Goal: Task Accomplishment & Management: Manage account settings

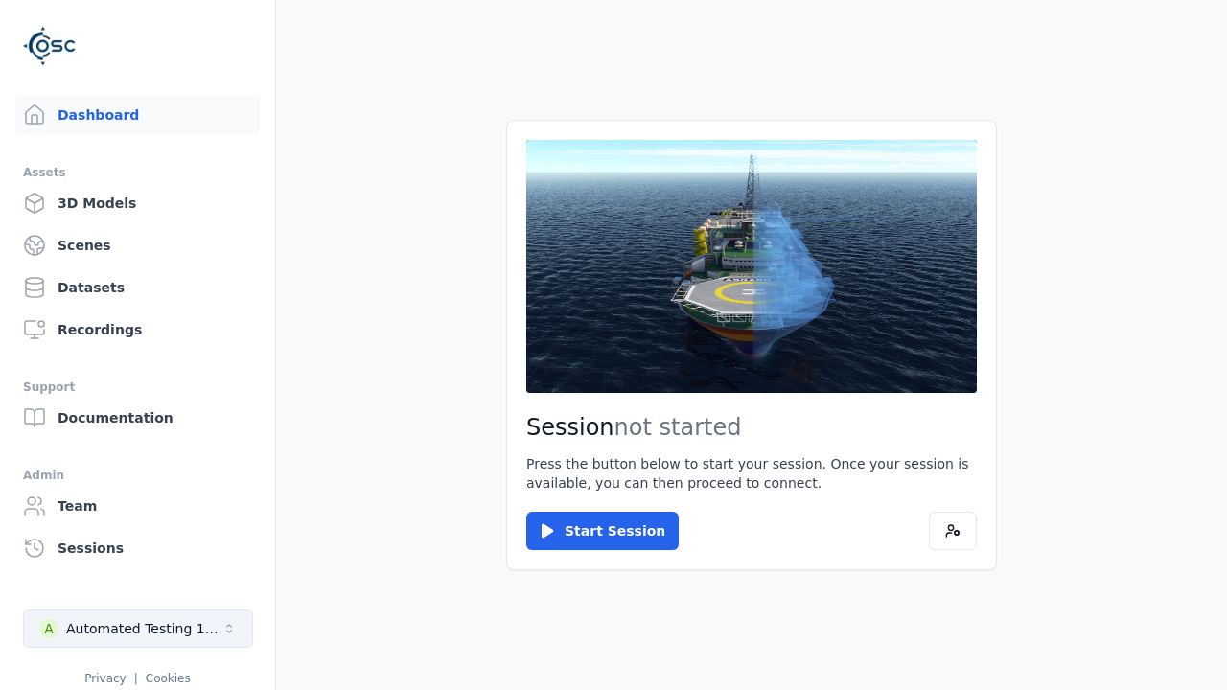
click at [138, 629] on div "Automated Testing 1 - Playwright" at bounding box center [143, 628] width 155 height 19
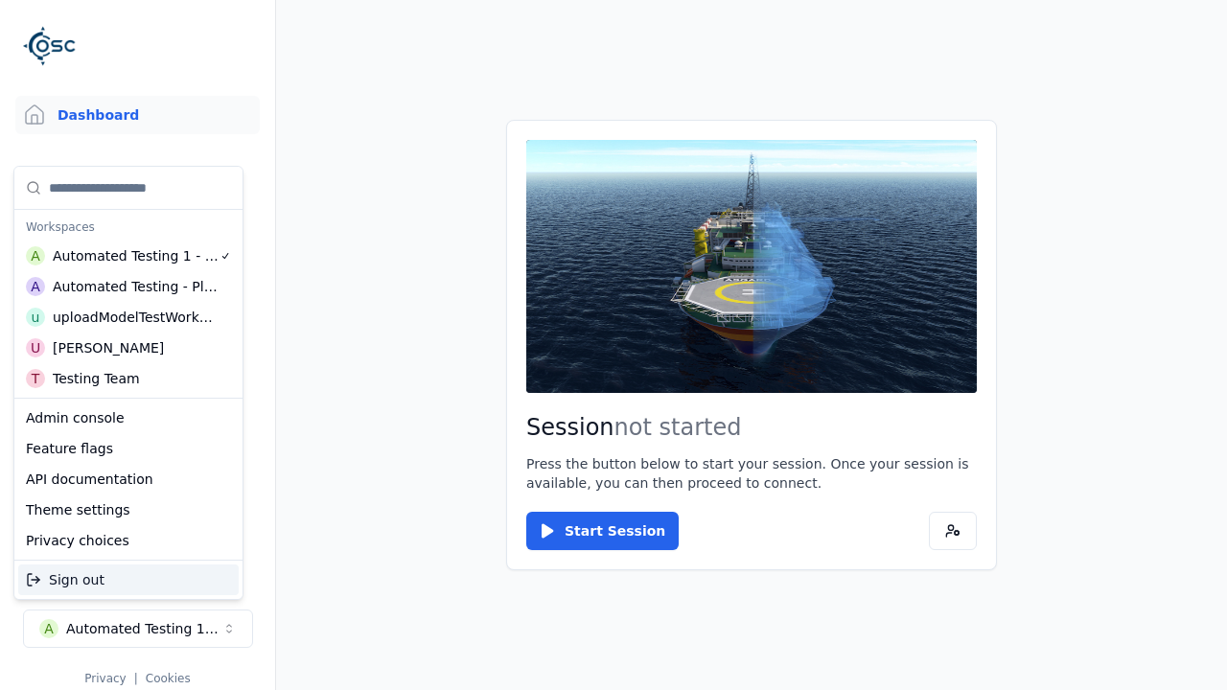
click at [135, 317] on div "uploadModelTestWorkspace" at bounding box center [135, 317] width 165 height 19
click at [613, 345] on html "Support Dashboard Assets 3D Models Scenes Datasets Recordings Support Documenta…" at bounding box center [613, 345] width 1227 height 690
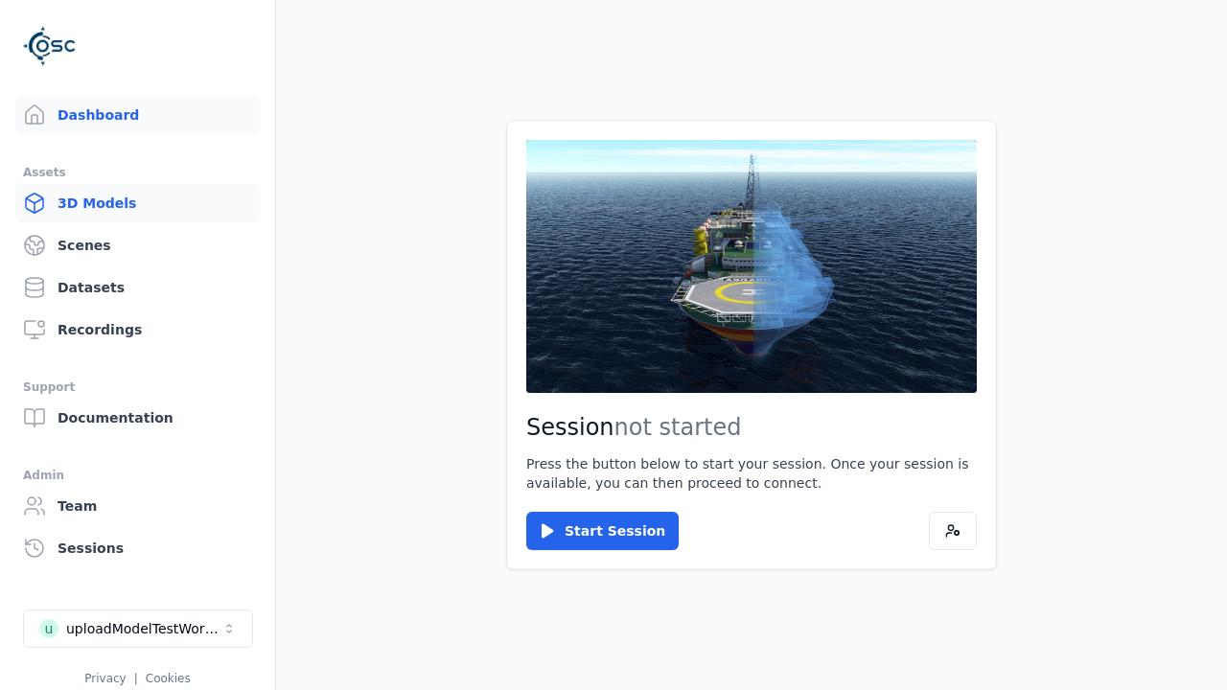
click at [137, 203] on link "3D Models" at bounding box center [137, 203] width 244 height 38
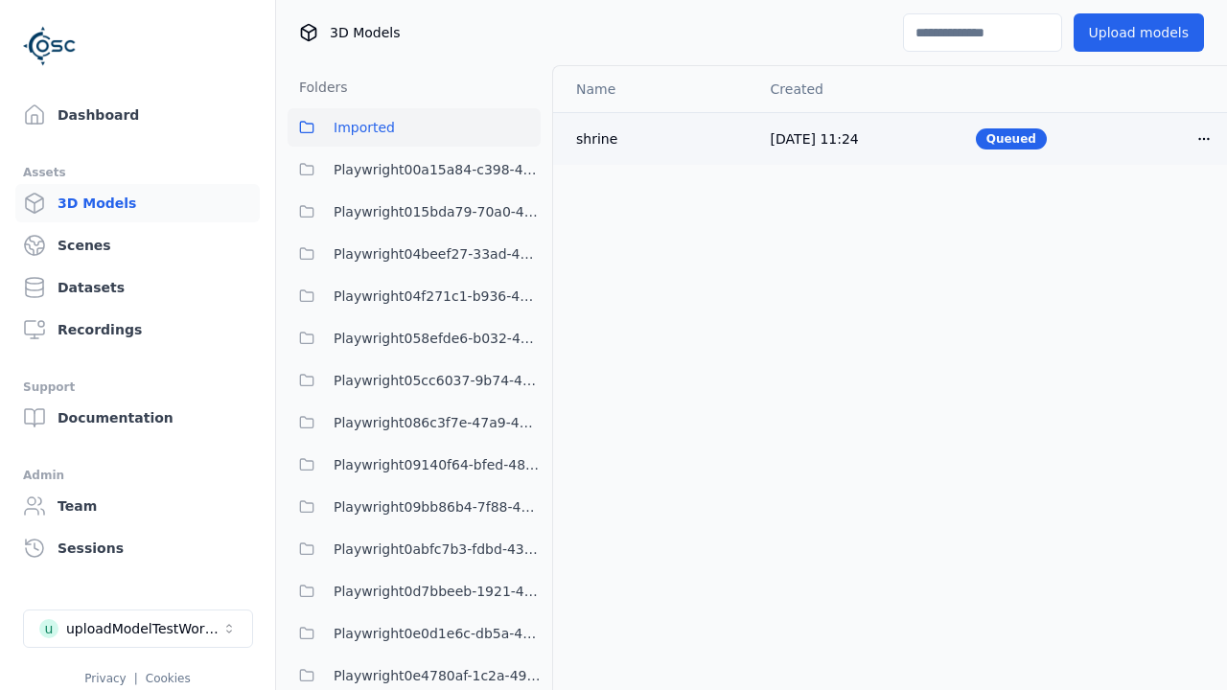
click at [1204, 138] on html "Support Dashboard Assets 3D Models Scenes Datasets Recordings Support Documenta…" at bounding box center [613, 345] width 1227 height 690
click at [1162, 212] on div "Delete" at bounding box center [1161, 212] width 113 height 31
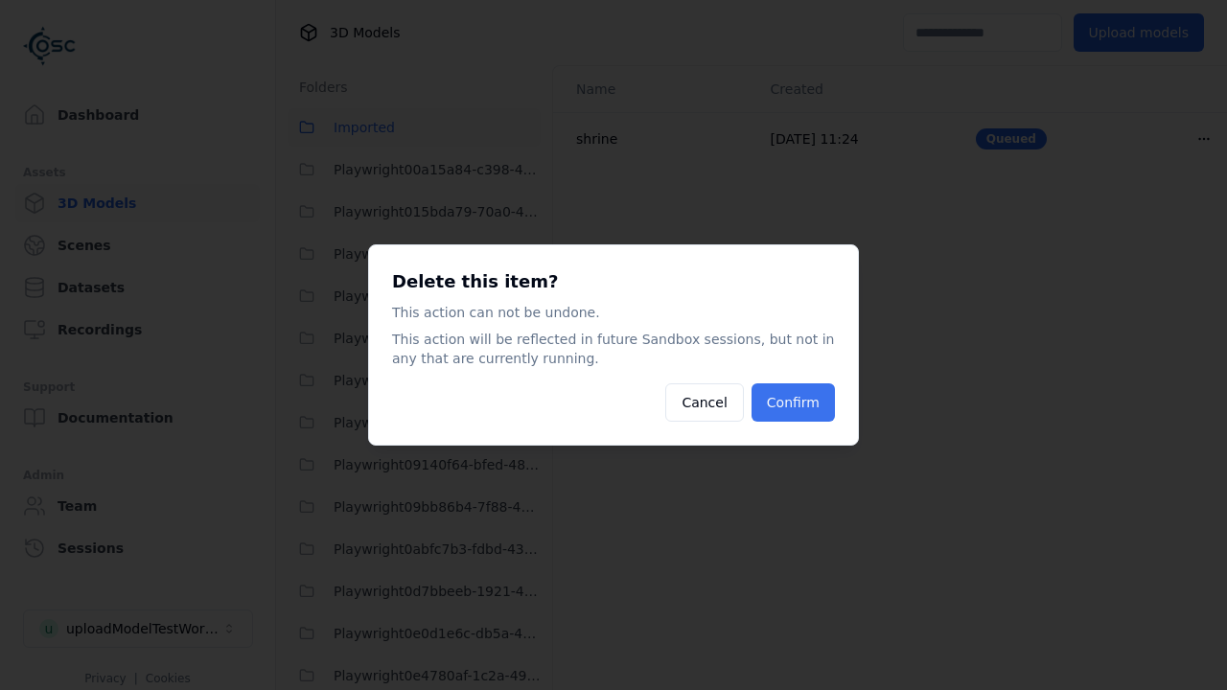
click at [792, 403] on button "Confirm" at bounding box center [793, 402] width 83 height 38
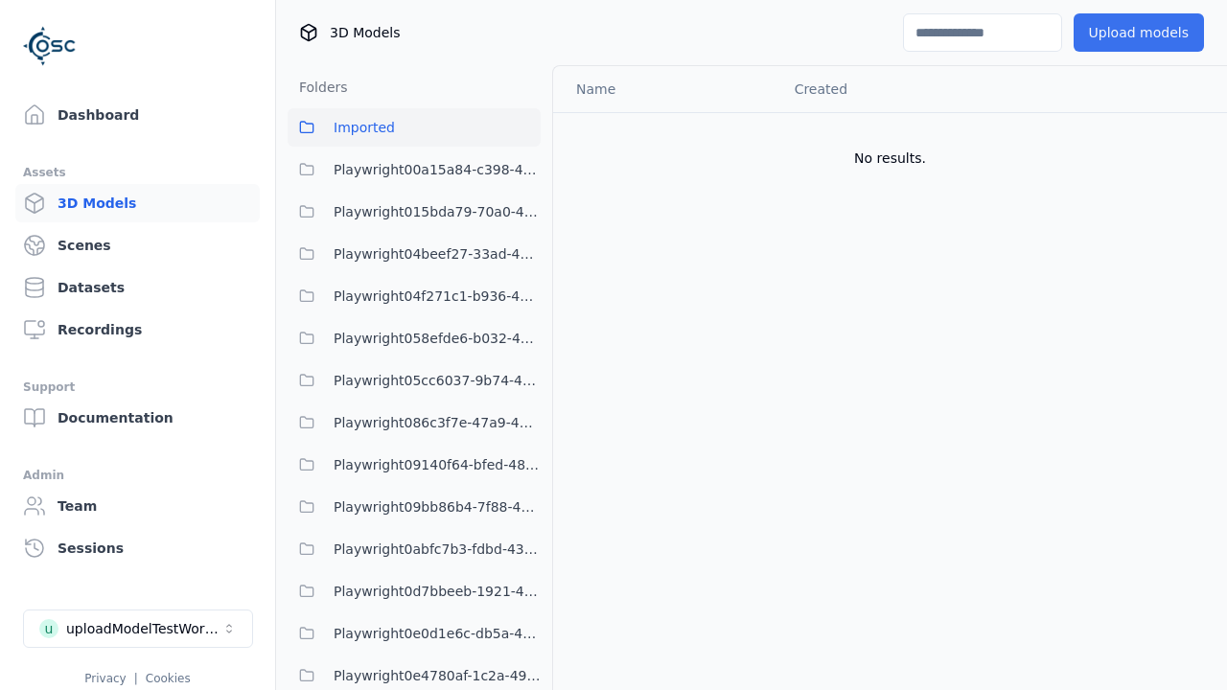
click at [1138, 33] on button "Upload models" at bounding box center [1139, 32] width 130 height 38
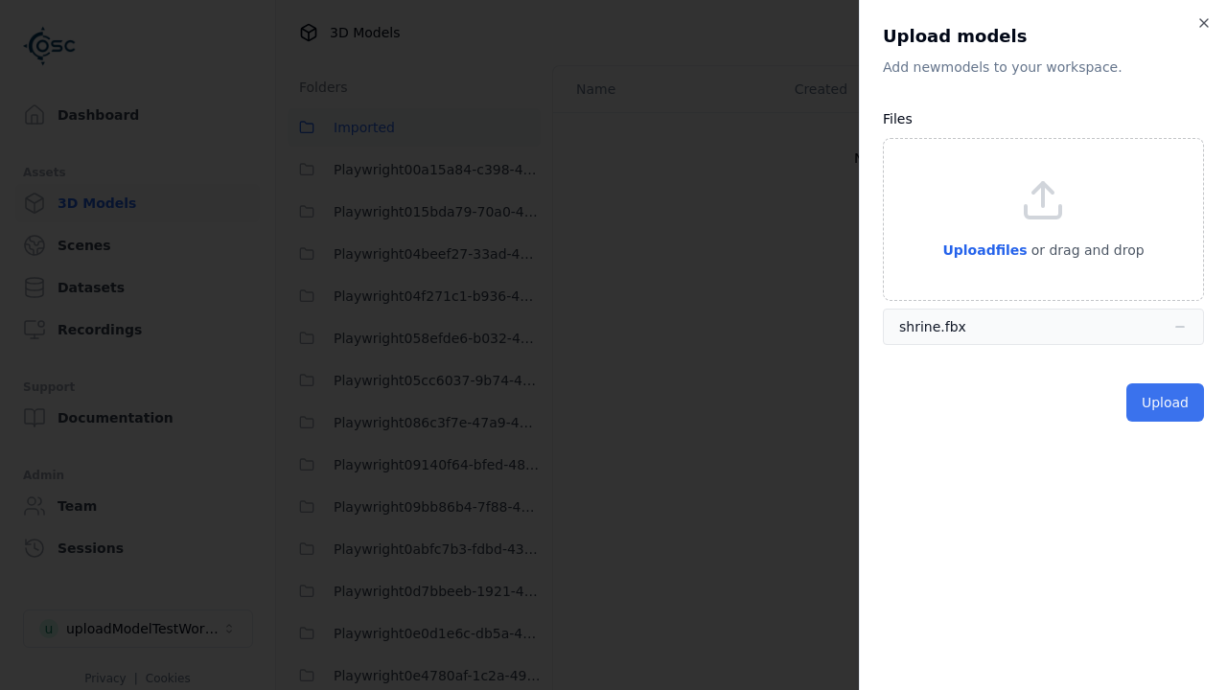
click at [1165, 403] on button "Upload" at bounding box center [1165, 402] width 78 height 38
